Goal: Transaction & Acquisition: Purchase product/service

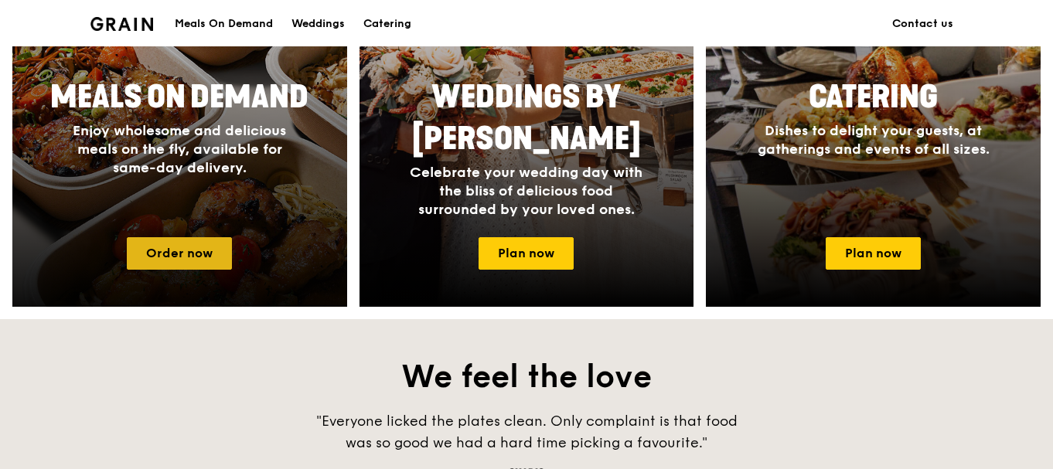
scroll to position [773, 0]
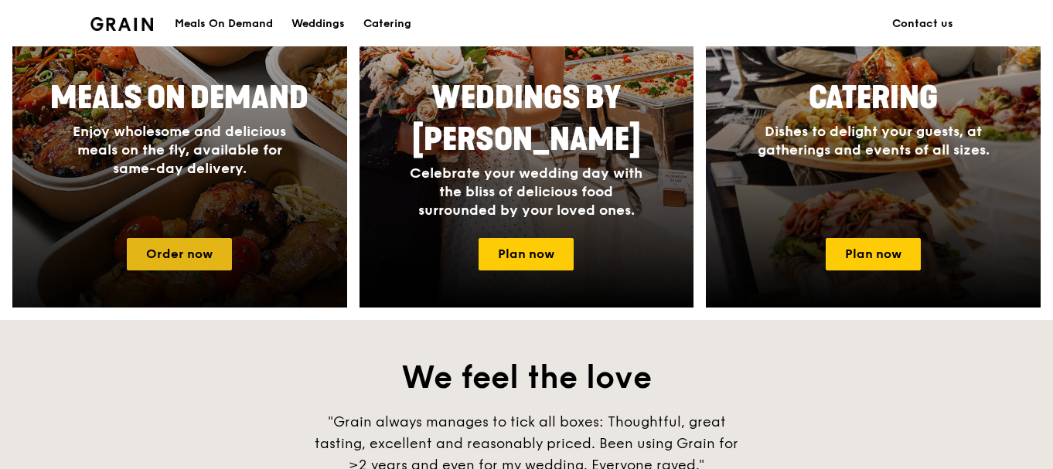
click at [210, 251] on link "Order now" at bounding box center [179, 254] width 105 height 32
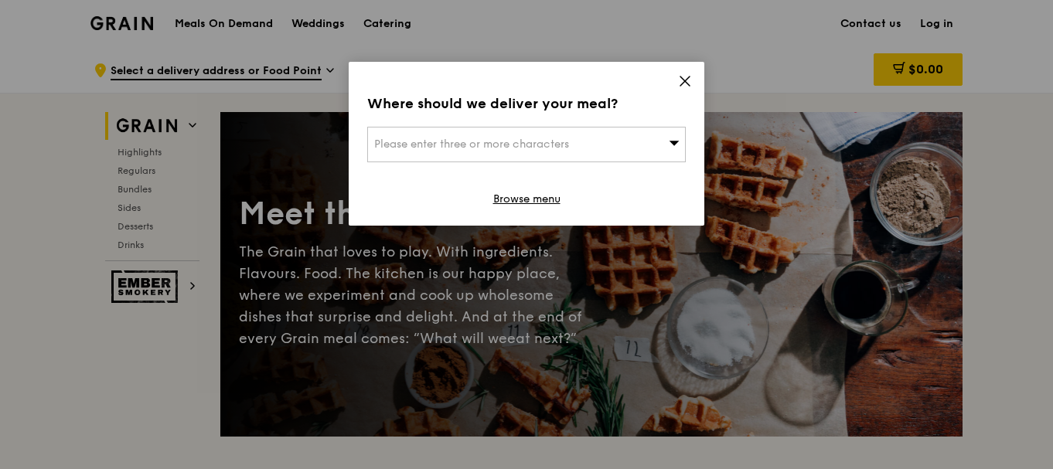
click at [660, 145] on div "Please enter three or more characters" at bounding box center [526, 145] width 319 height 36
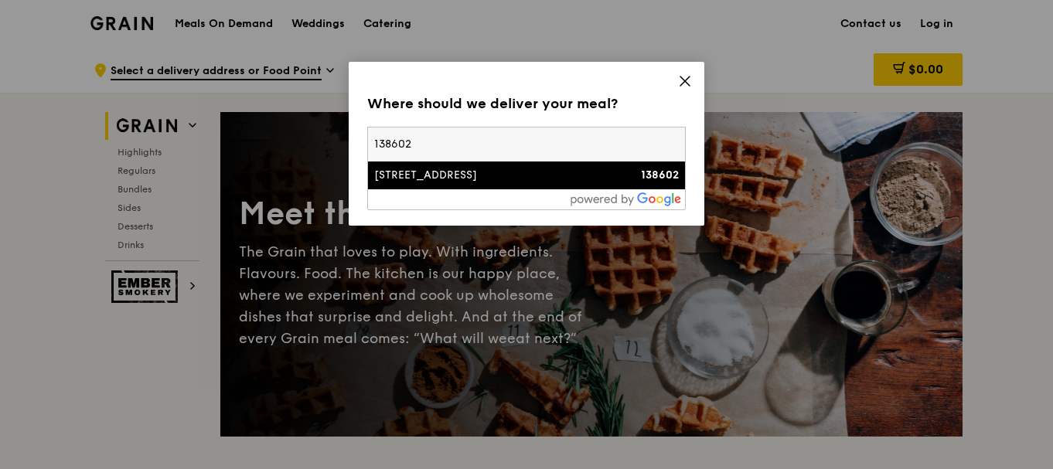
type input "138602"
click at [387, 183] on div "[STREET_ADDRESS]" at bounding box center [488, 175] width 229 height 15
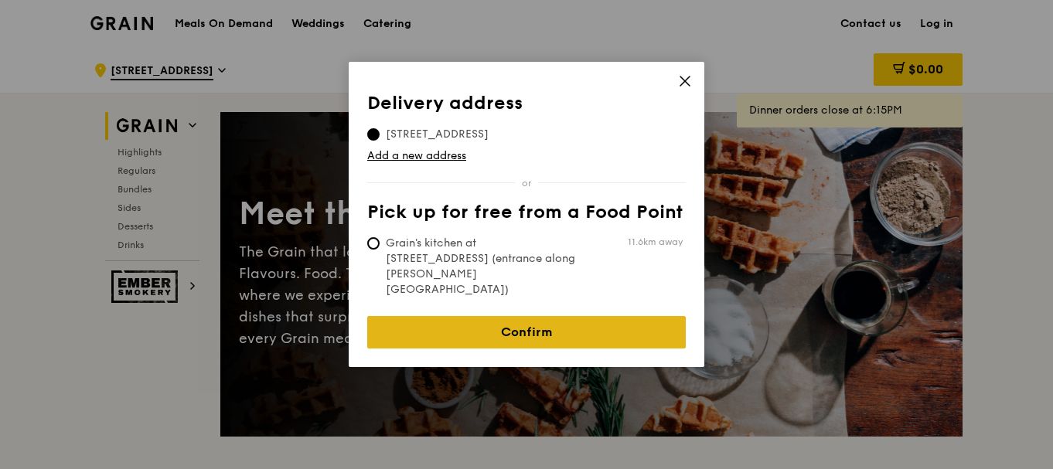
click at [472, 316] on link "Confirm" at bounding box center [526, 332] width 319 height 32
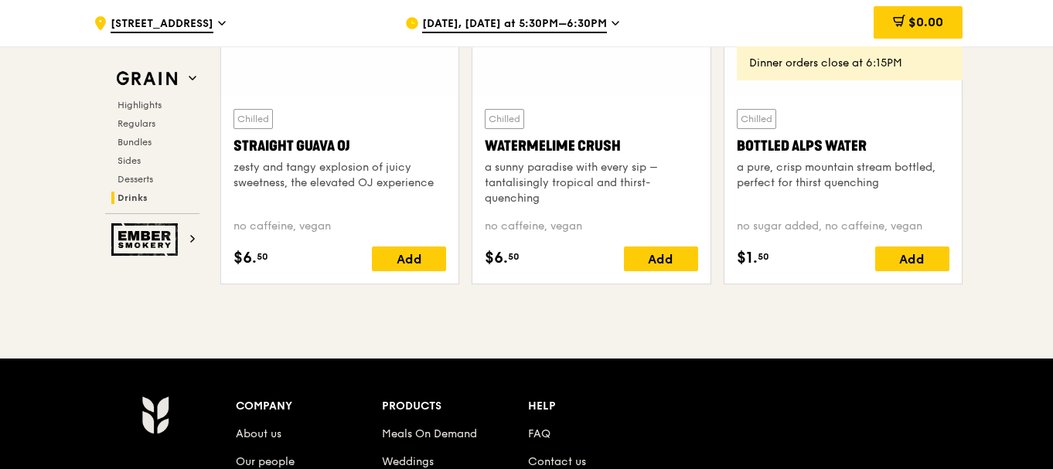
scroll to position [6584, 0]
